Goal: Check status: Check status

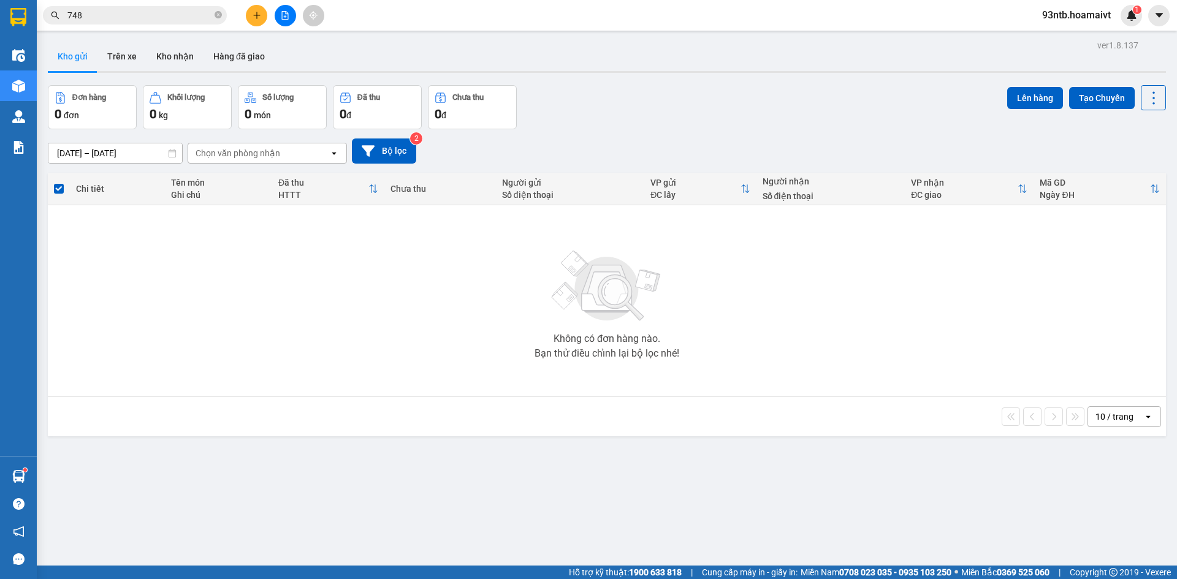
click at [123, 15] on input "748" at bounding box center [139, 15] width 145 height 13
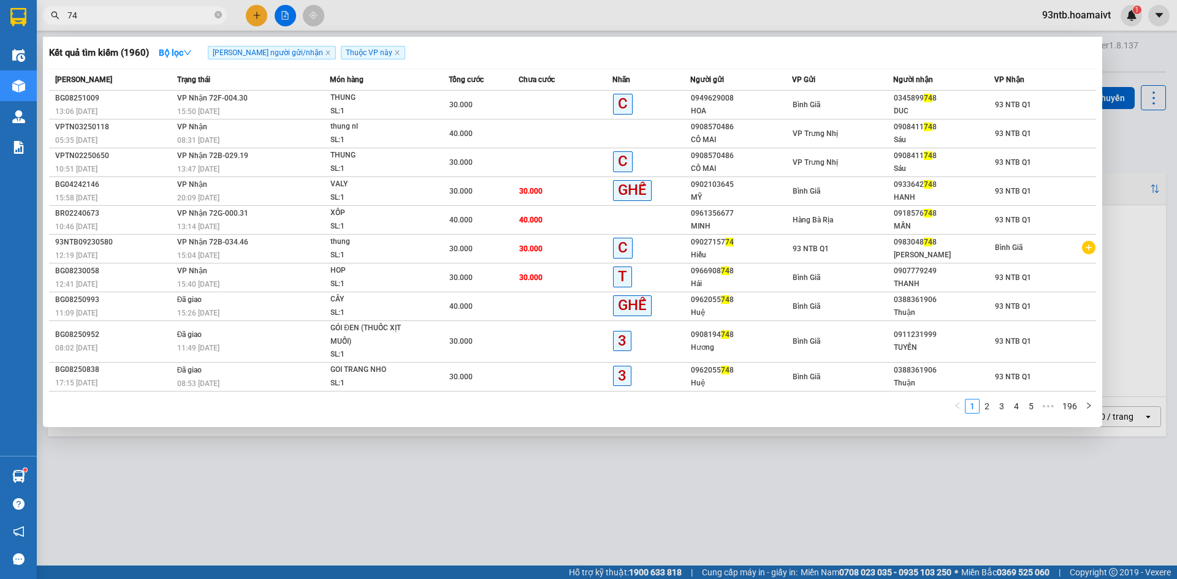
type input "7"
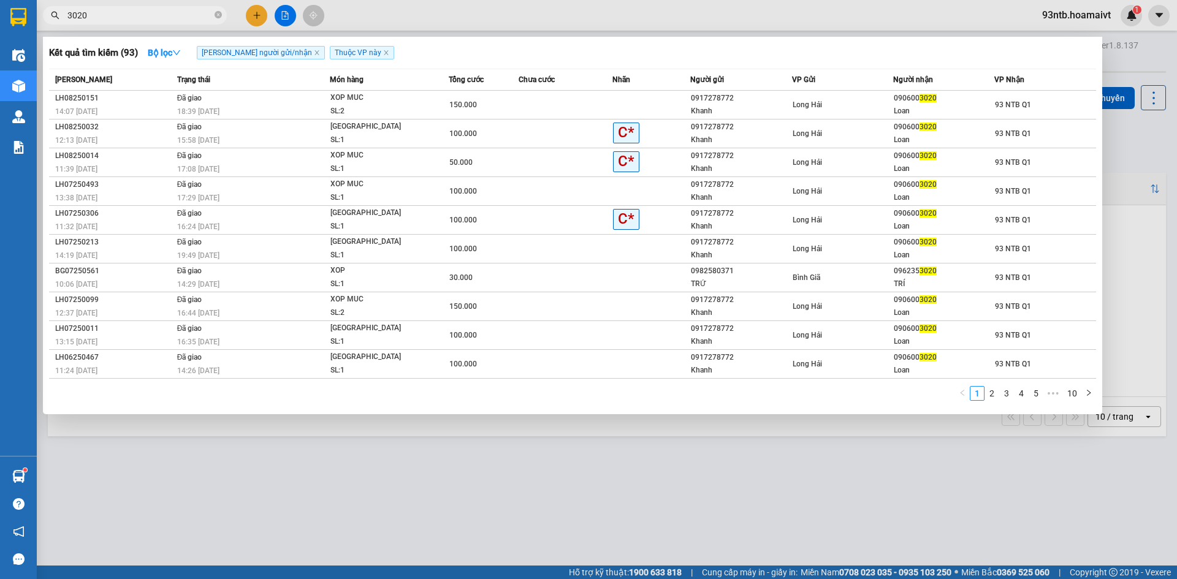
click at [181, 20] on input "3020" at bounding box center [139, 15] width 145 height 13
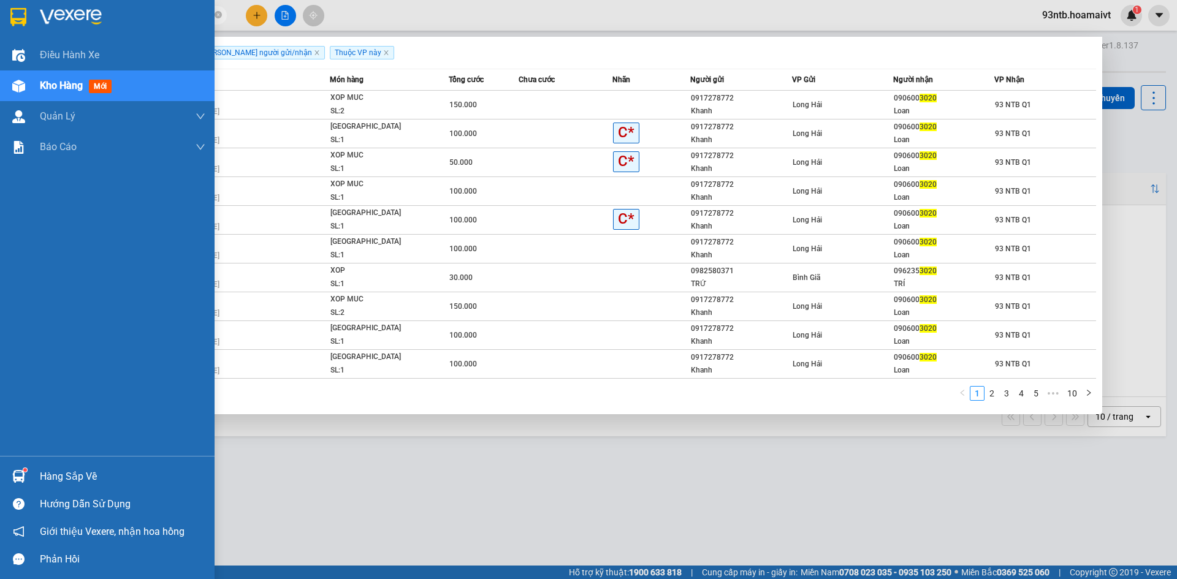
type input "3020"
click at [89, 470] on div "Hàng sắp về" at bounding box center [123, 477] width 166 height 18
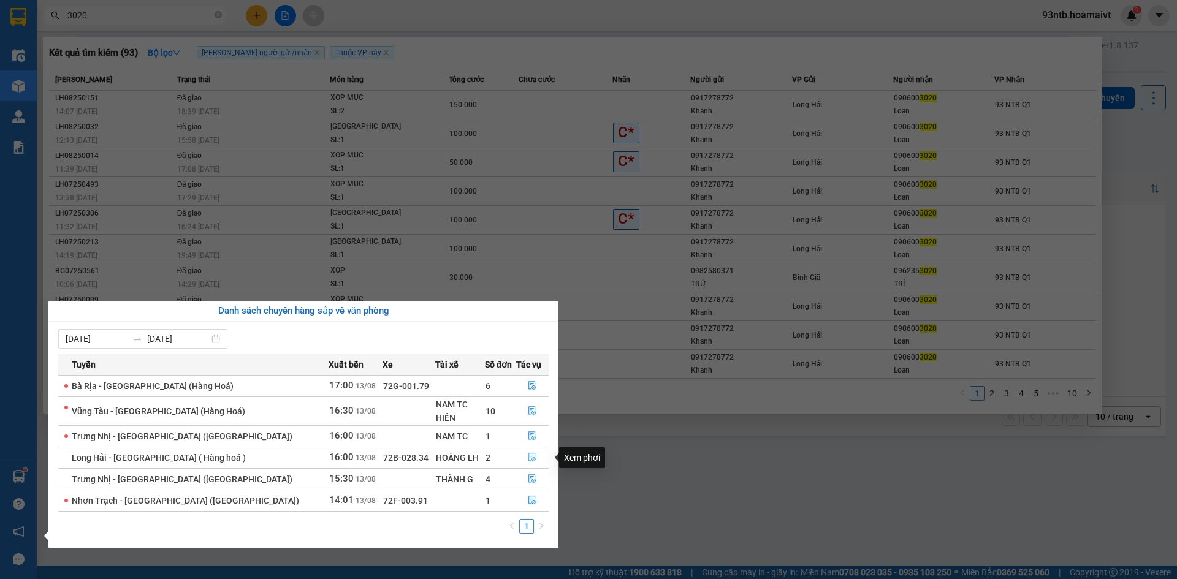
click at [528, 458] on icon "file-done" at bounding box center [532, 457] width 9 height 9
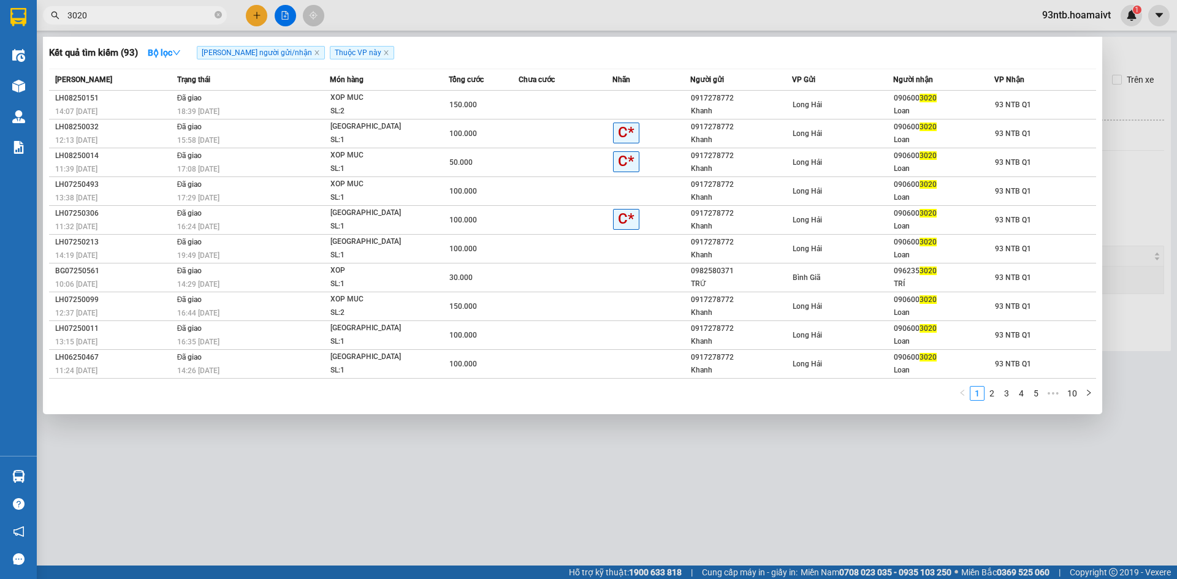
drag, startPoint x: 593, startPoint y: 475, endPoint x: 666, endPoint y: 489, distance: 74.9
click at [594, 476] on div at bounding box center [588, 289] width 1177 height 579
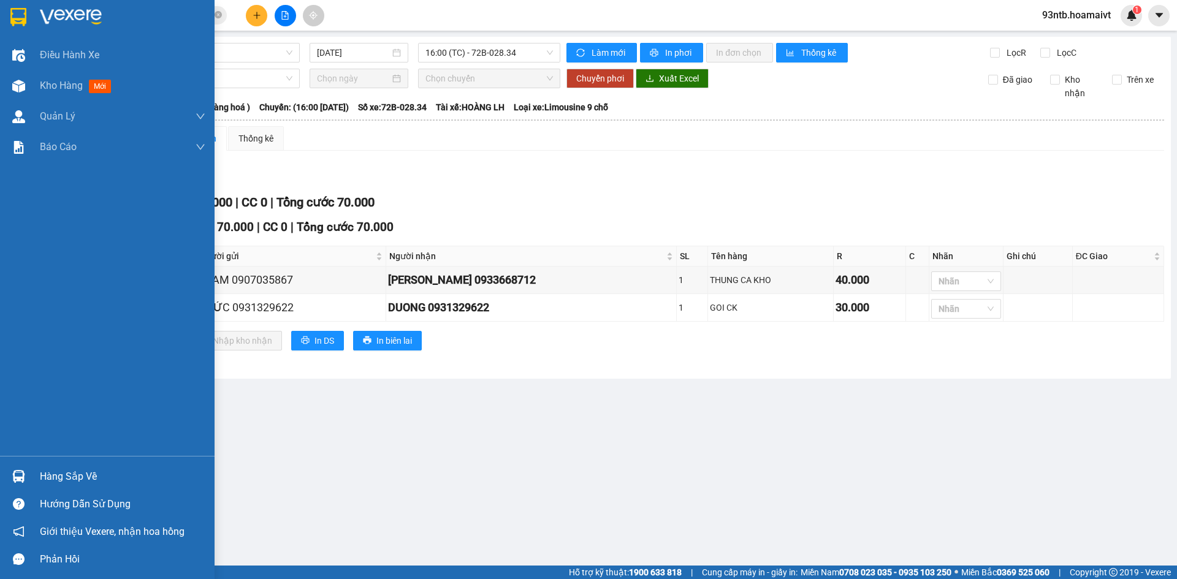
drag, startPoint x: 90, startPoint y: 471, endPoint x: 227, endPoint y: 489, distance: 137.9
click at [93, 471] on div "Hàng sắp về" at bounding box center [123, 477] width 166 height 18
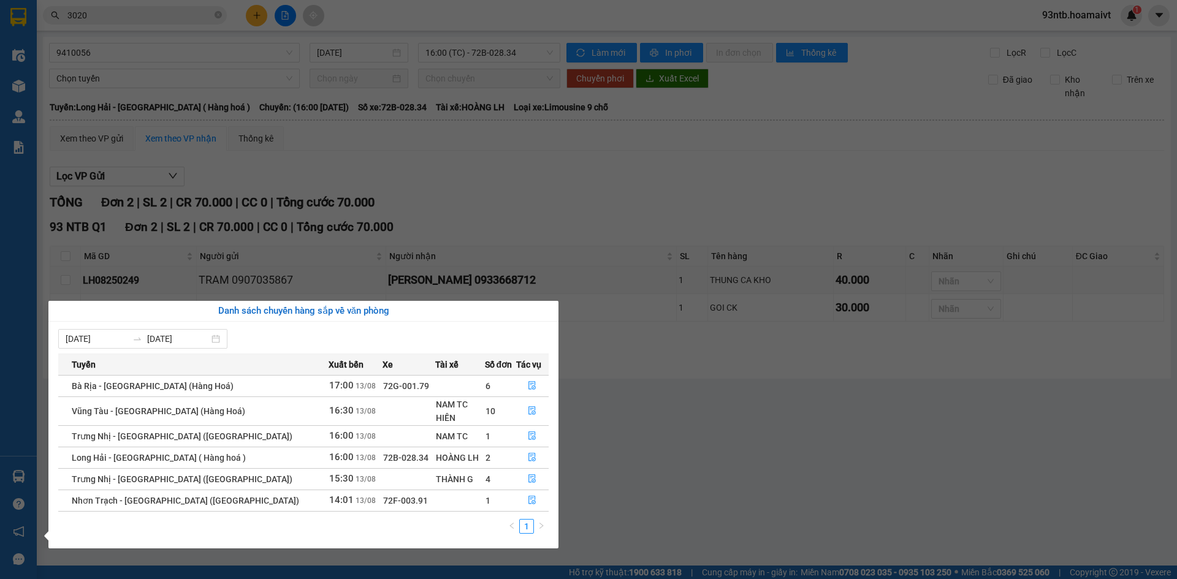
click at [550, 226] on section "Kết quả tìm kiếm ( 93 ) Bộ lọc Tìm người gửi/nhận Thuộc VP này [PERSON_NAME] th…" at bounding box center [588, 289] width 1177 height 579
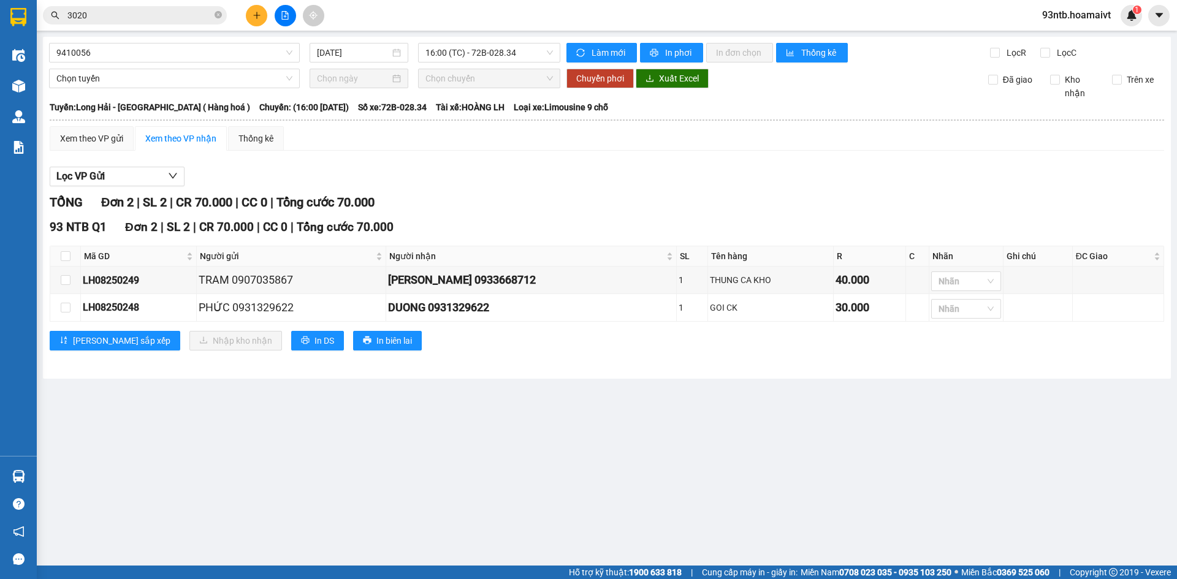
click at [550, 226] on div "93 NTB Q1 Đơn 2 | SL 2 | CR 70.000 | CC 0 | Tổng cước 70.000" at bounding box center [607, 227] width 1115 height 18
